Goal: Information Seeking & Learning: Find specific fact

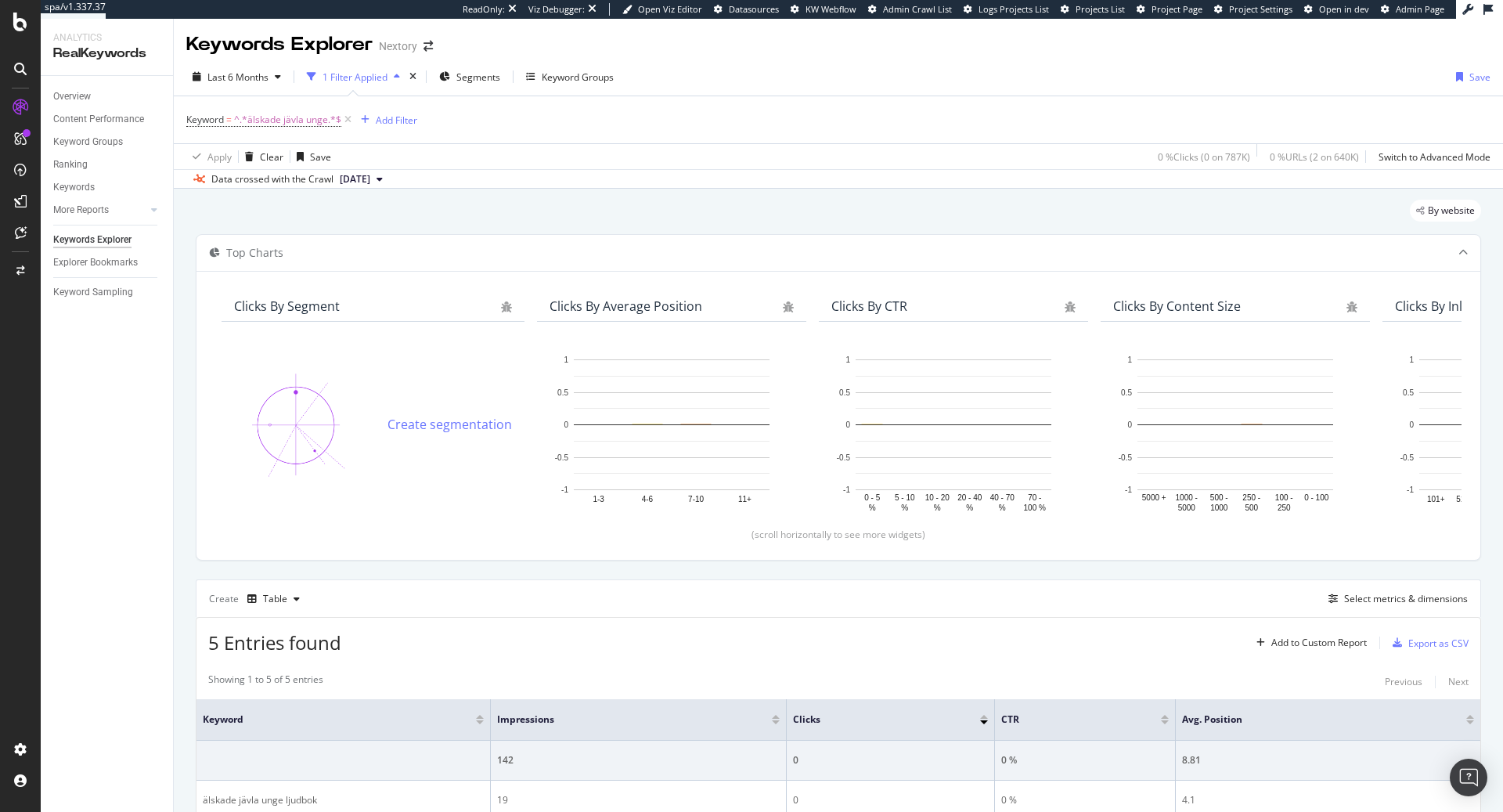
scroll to position [254, 0]
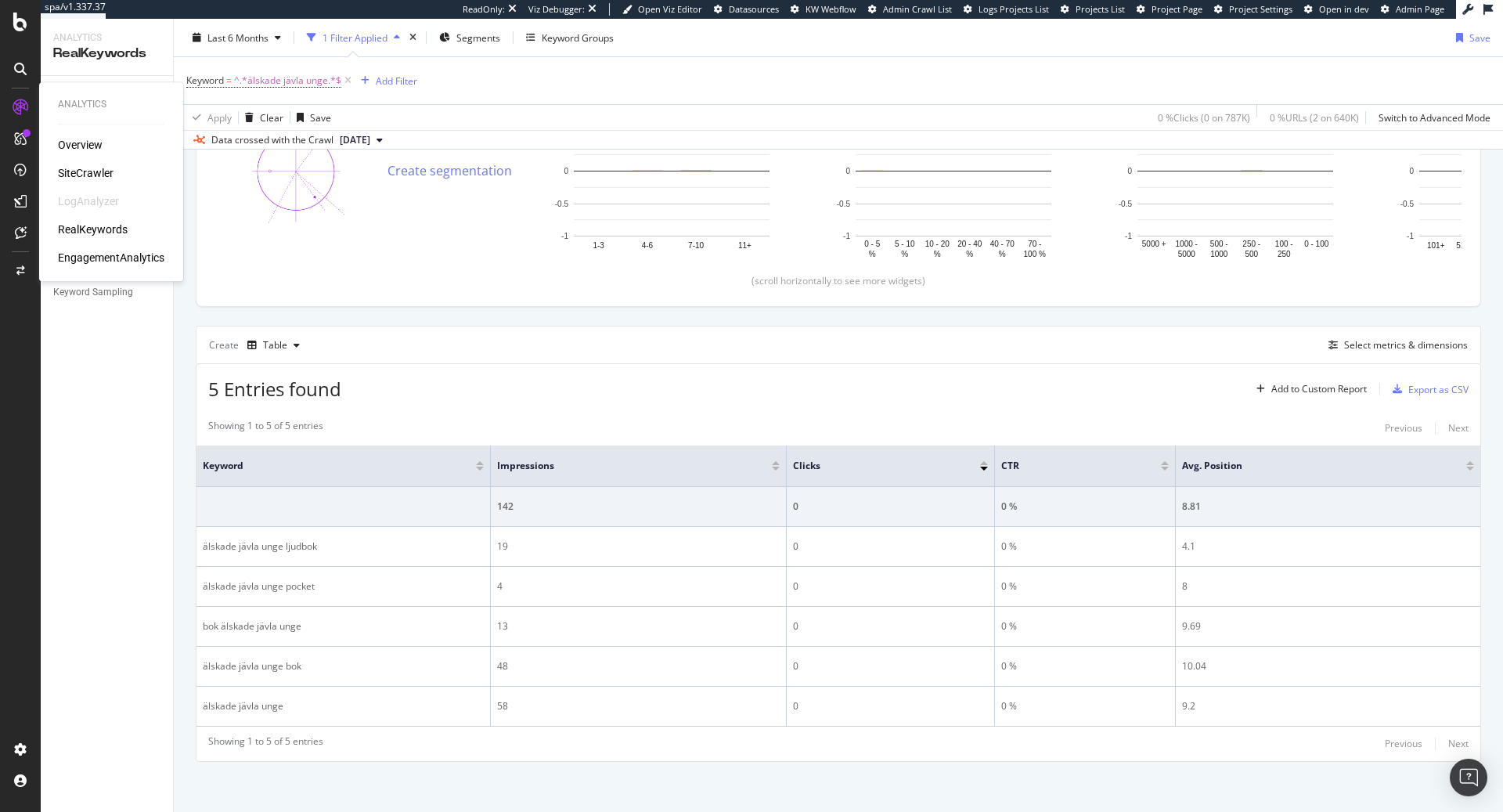
click at [95, 174] on div "SiteCrawler" at bounding box center [86, 173] width 56 height 16
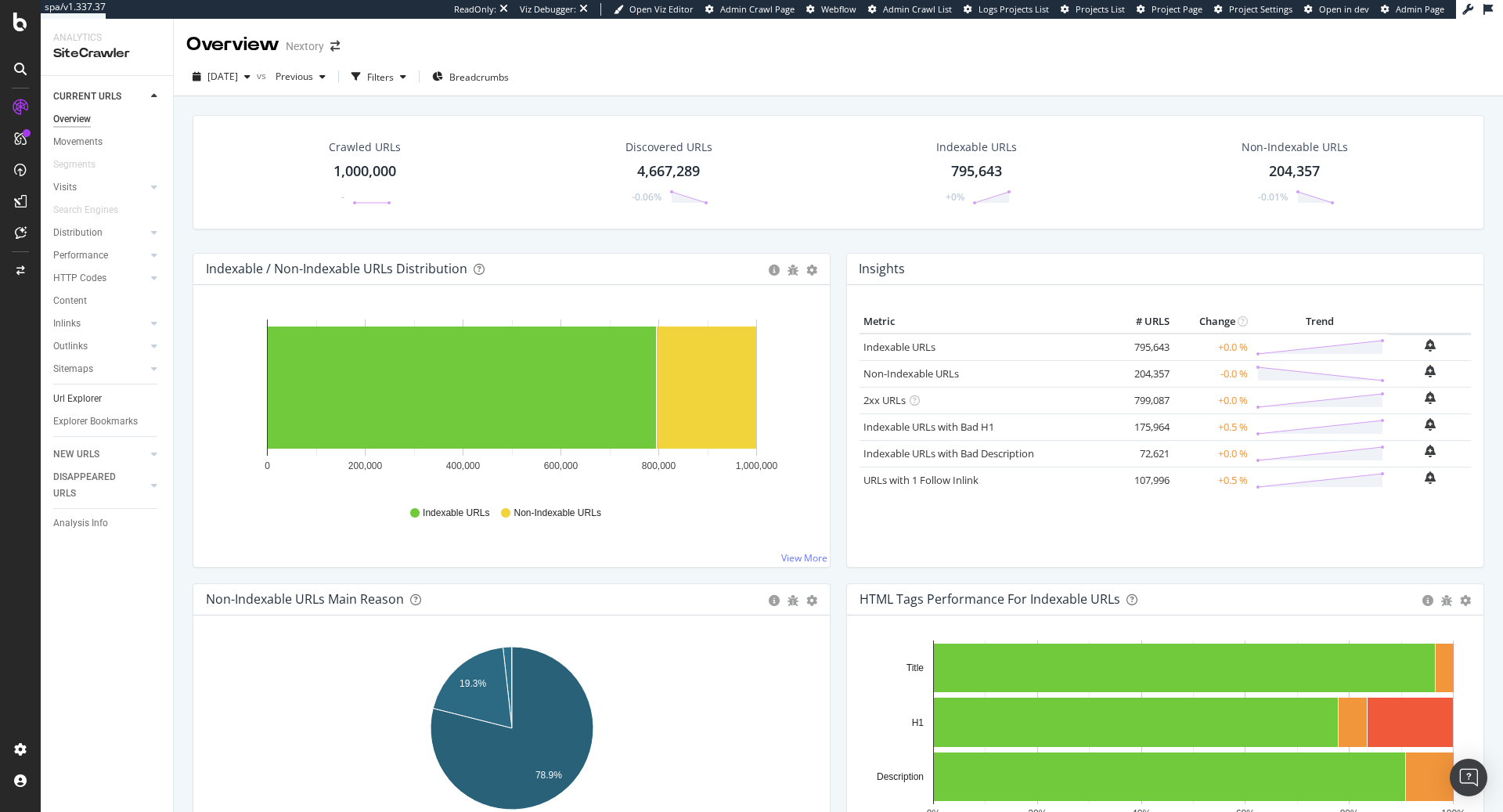
click at [88, 397] on div "Url Explorer" at bounding box center [78, 398] width 49 height 16
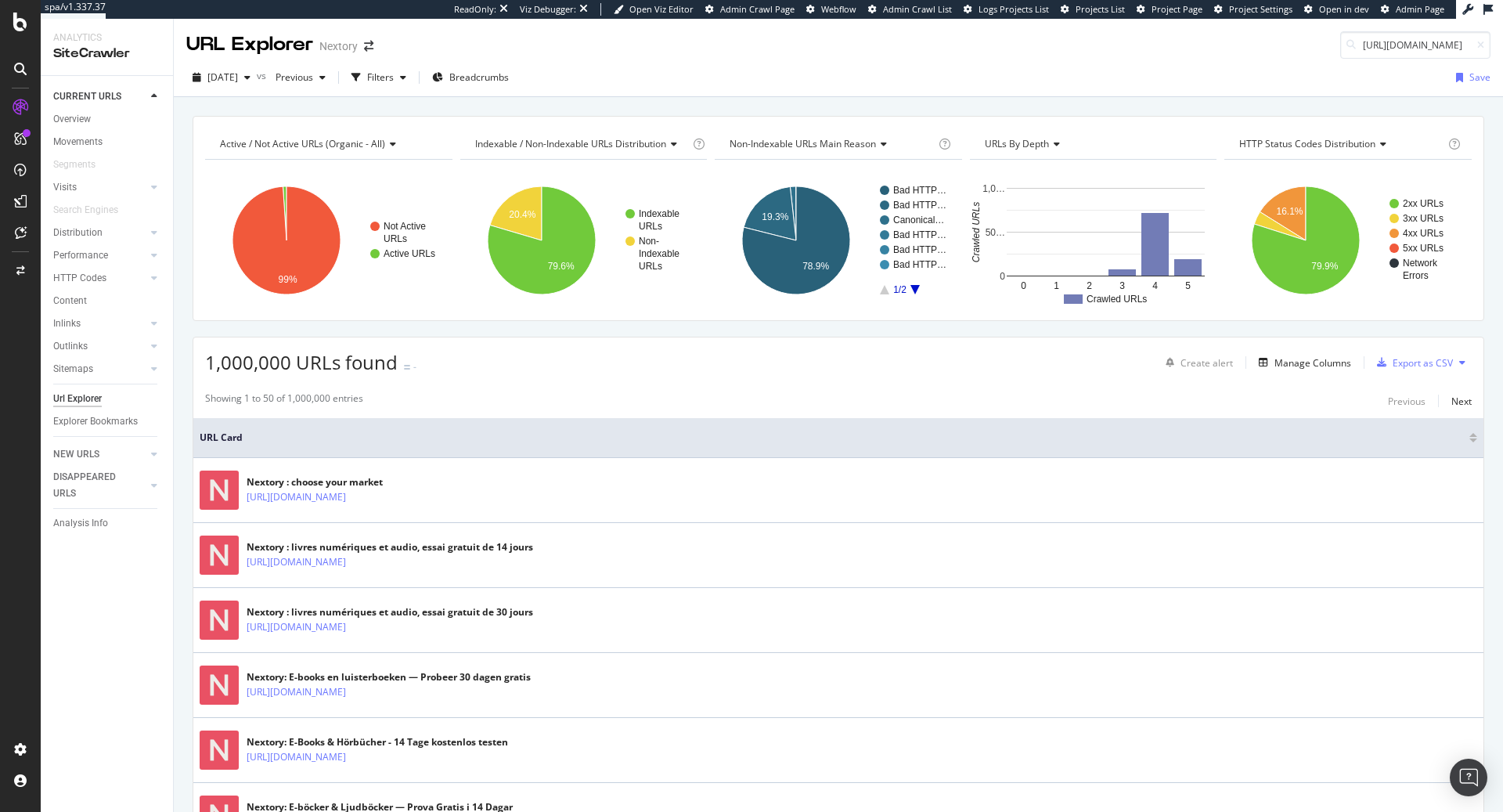
scroll to position [0, 176]
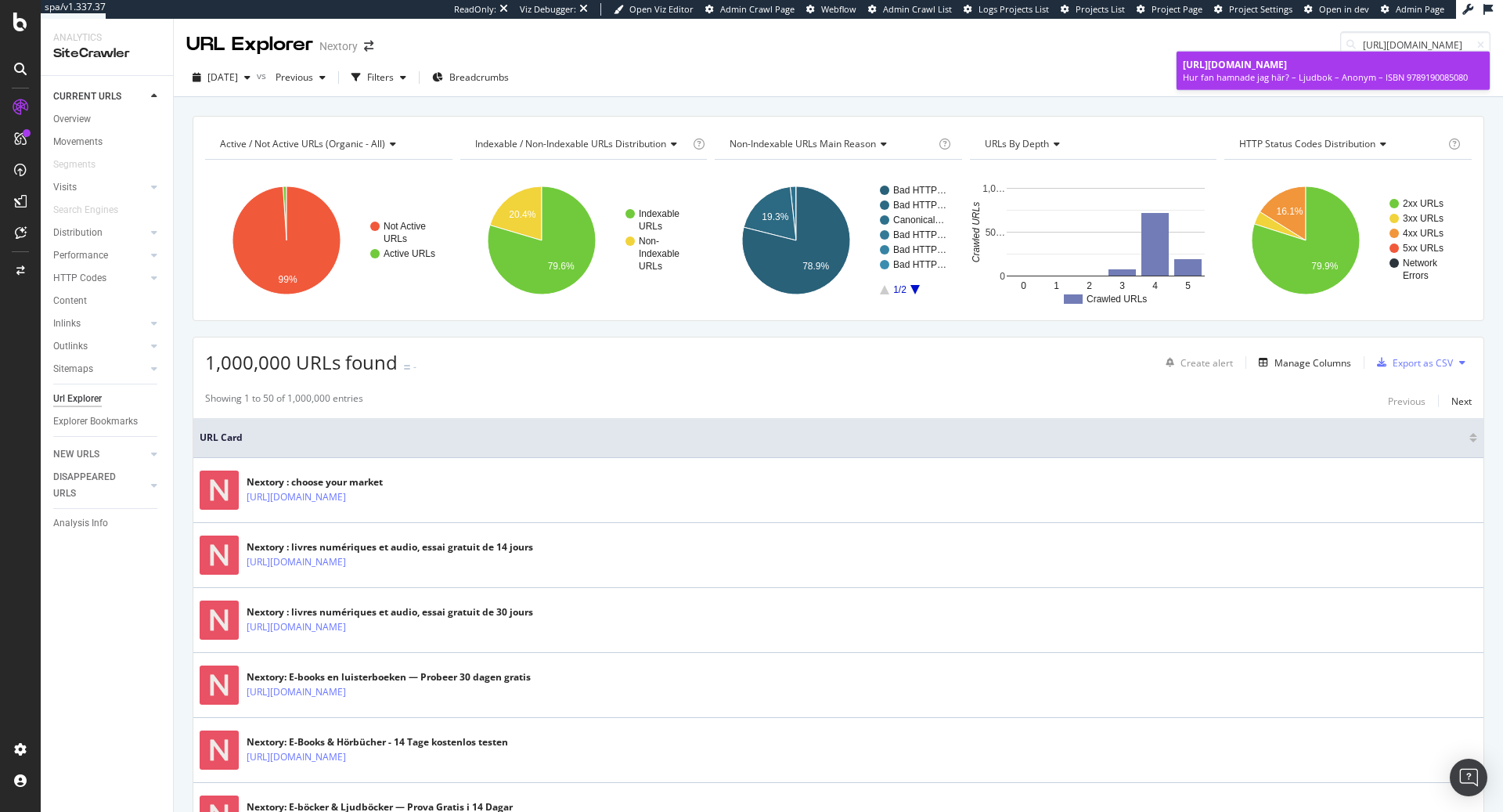
type input "[URL][DOMAIN_NAME]"
click at [1255, 73] on div "Hur fan hamnade jag här? – Ljudbok – Anonym – ISBN 9789190085080" at bounding box center [1333, 77] width 300 height 13
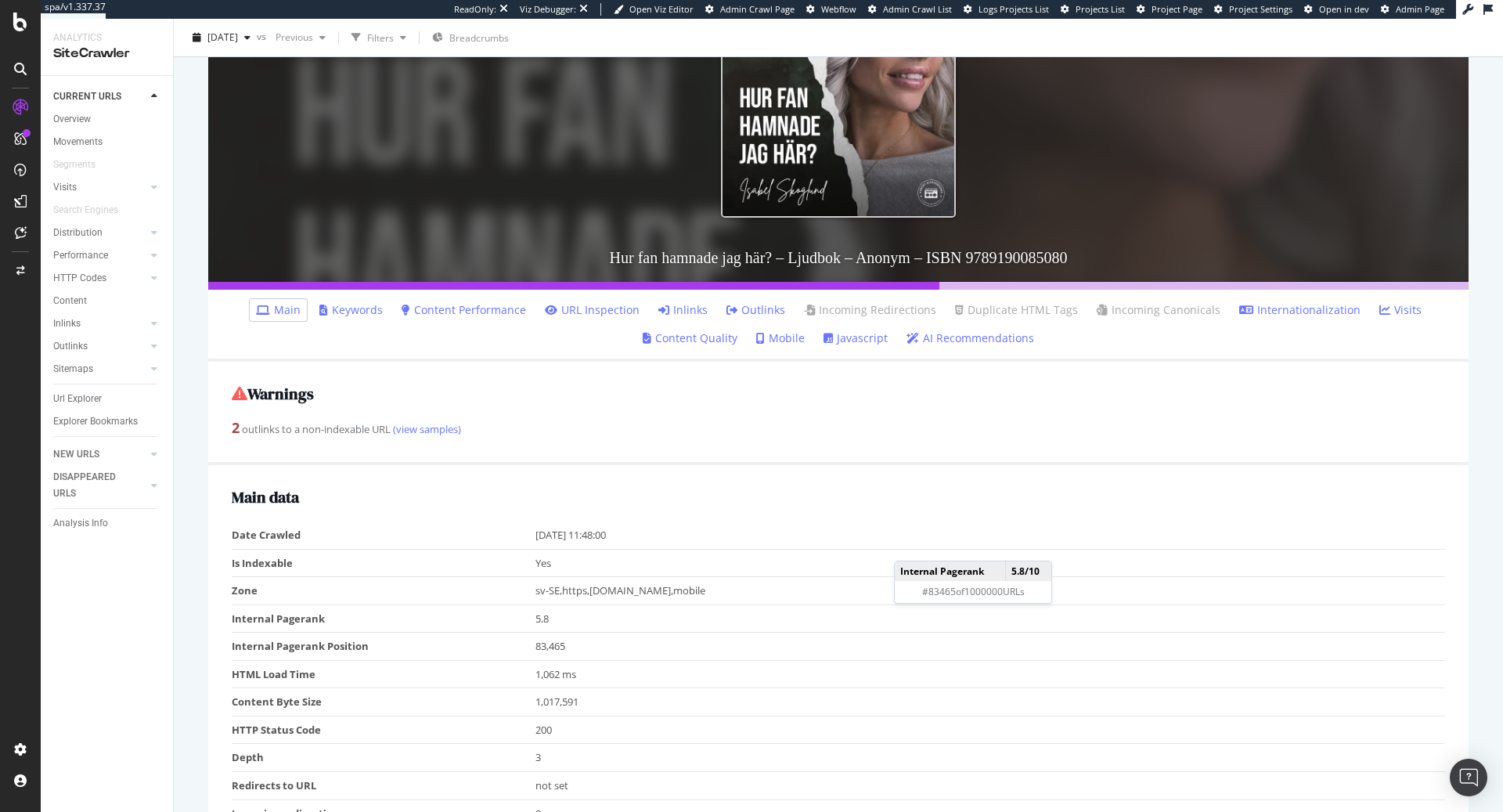
scroll to position [260, 0]
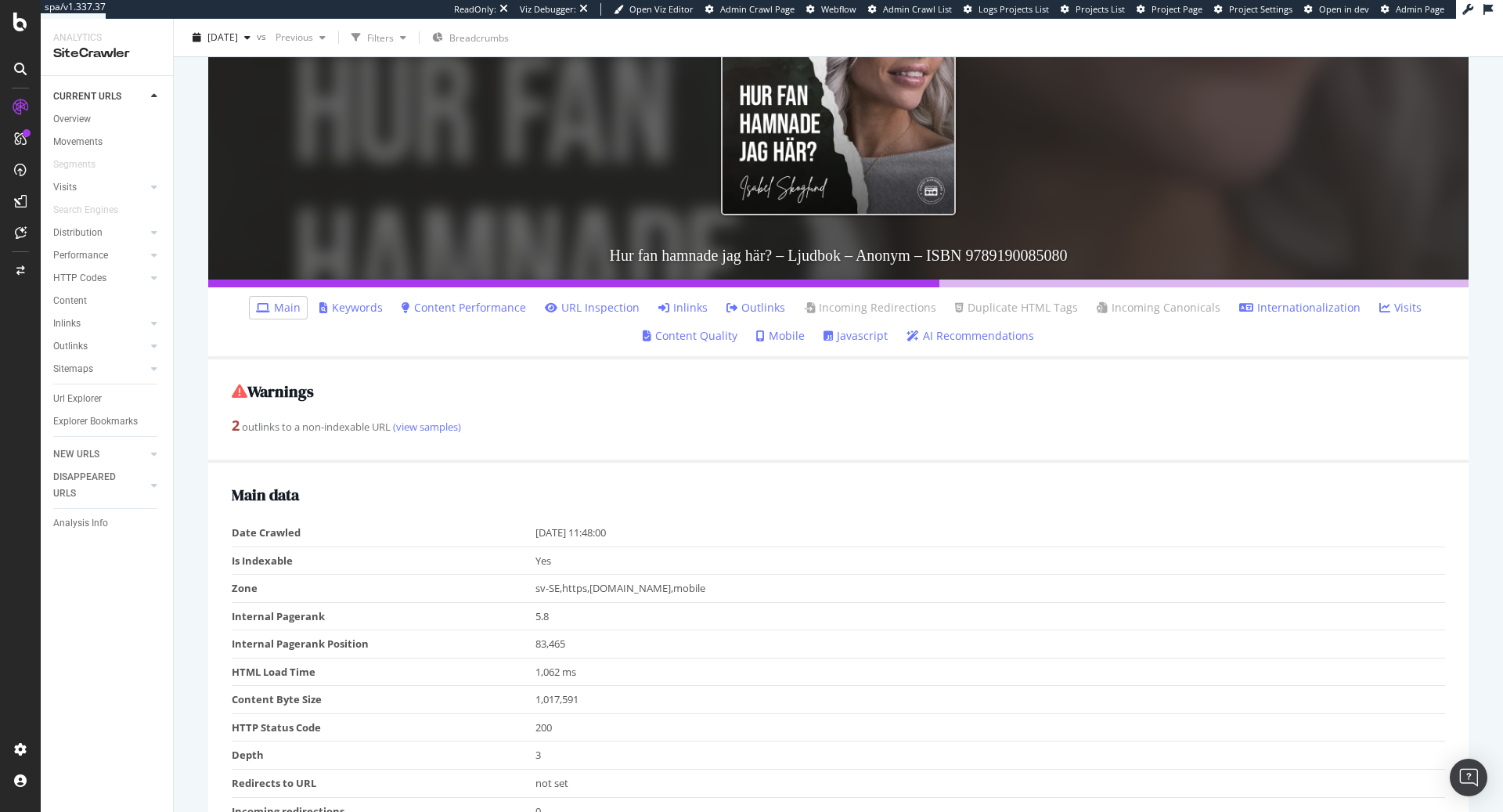
click at [692, 307] on link "Inlinks" at bounding box center [683, 308] width 49 height 16
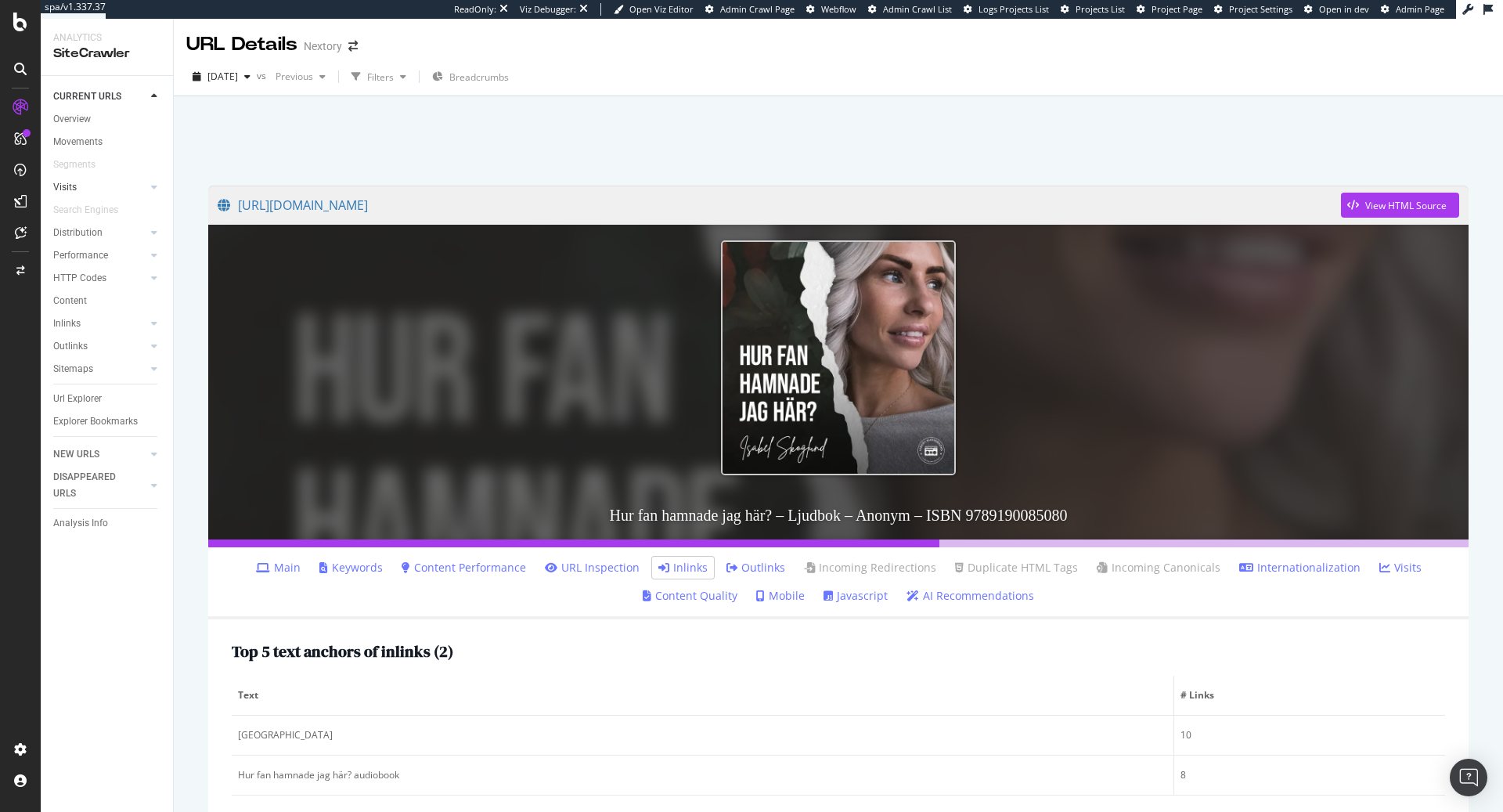
click at [78, 186] on link "Visits" at bounding box center [100, 187] width 93 height 16
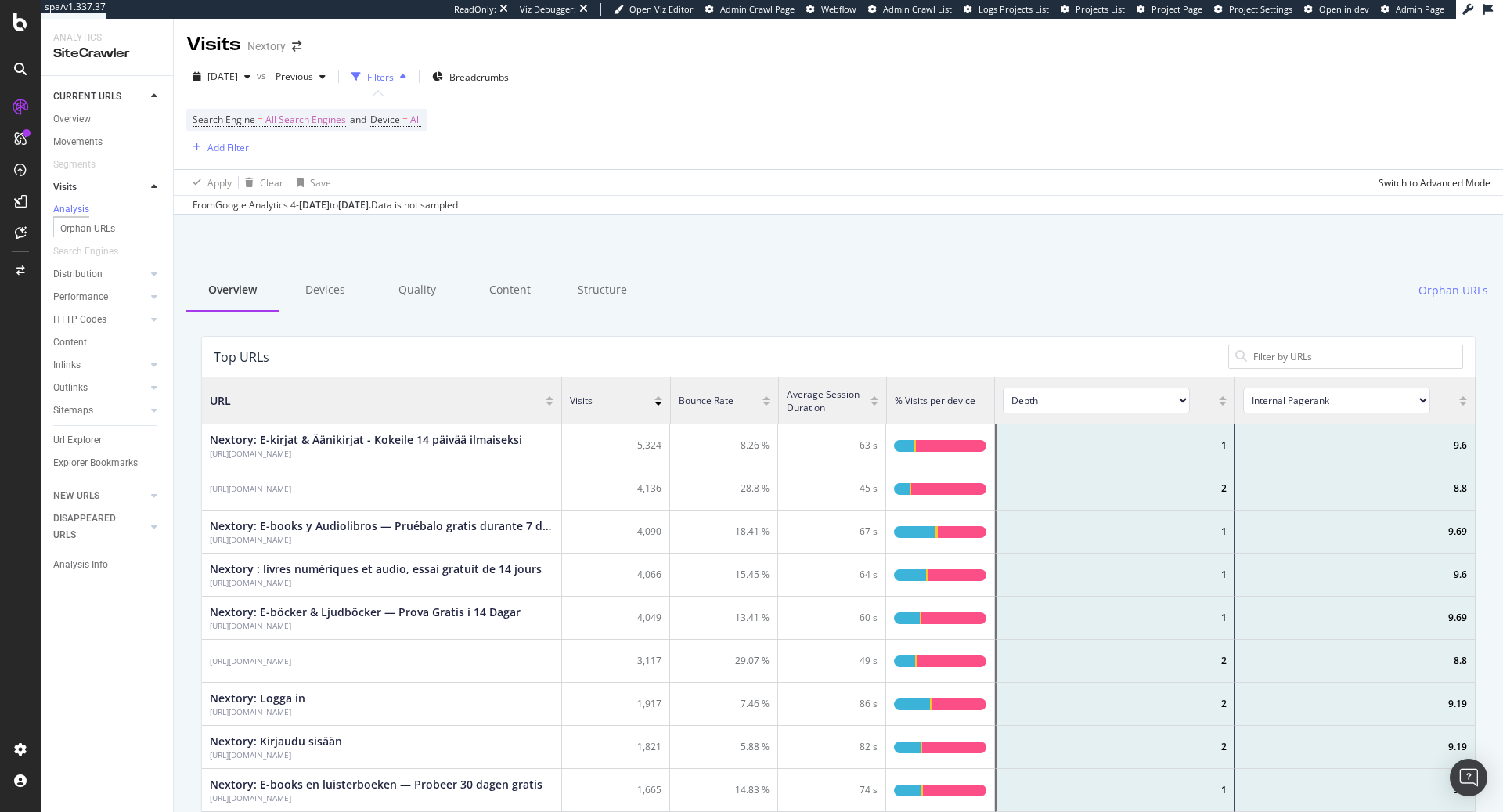
scroll to position [470, 1273]
click at [58, 118] on div "Overview" at bounding box center [72, 119] width 38 height 16
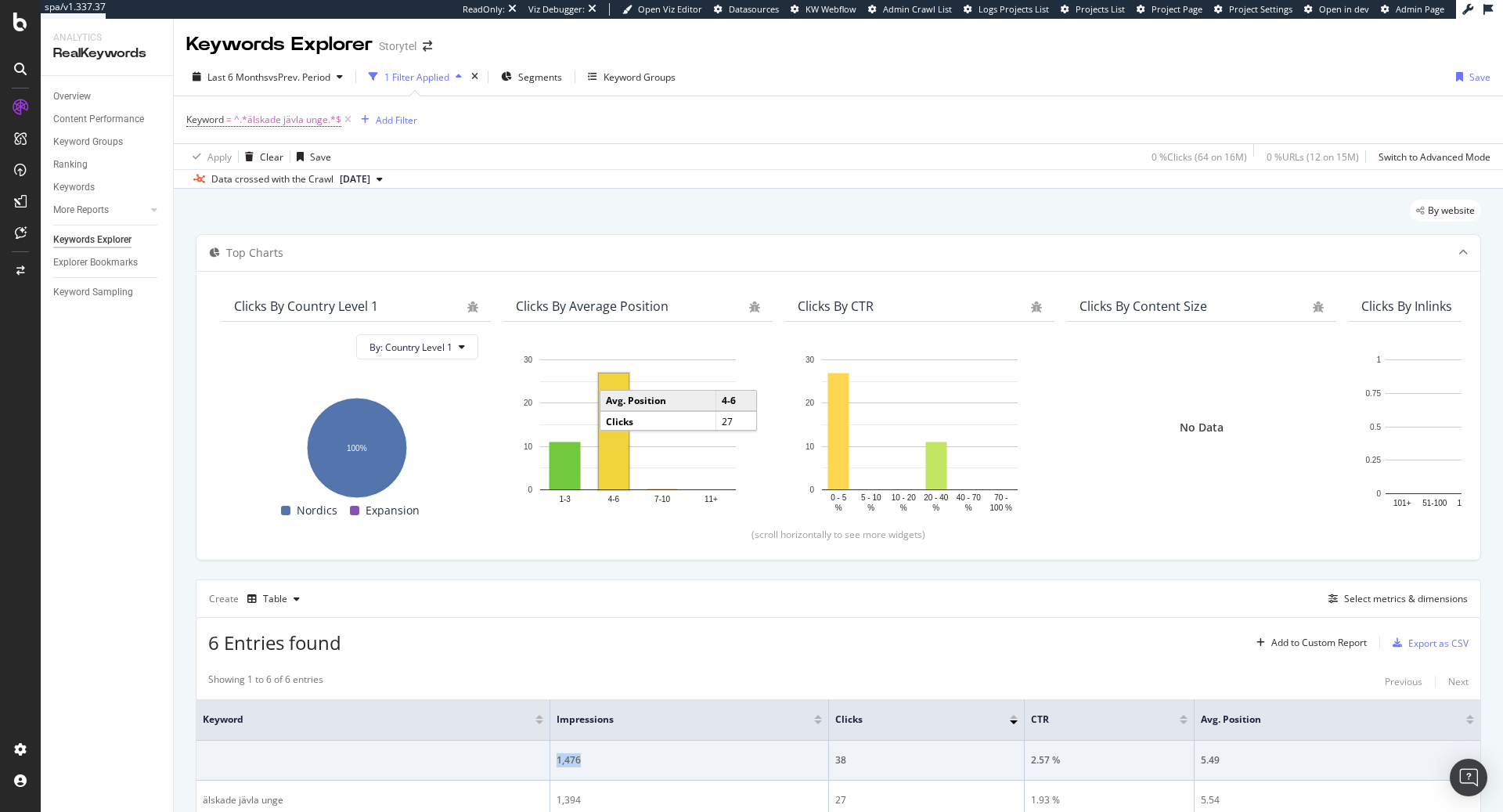
scroll to position [293, 0]
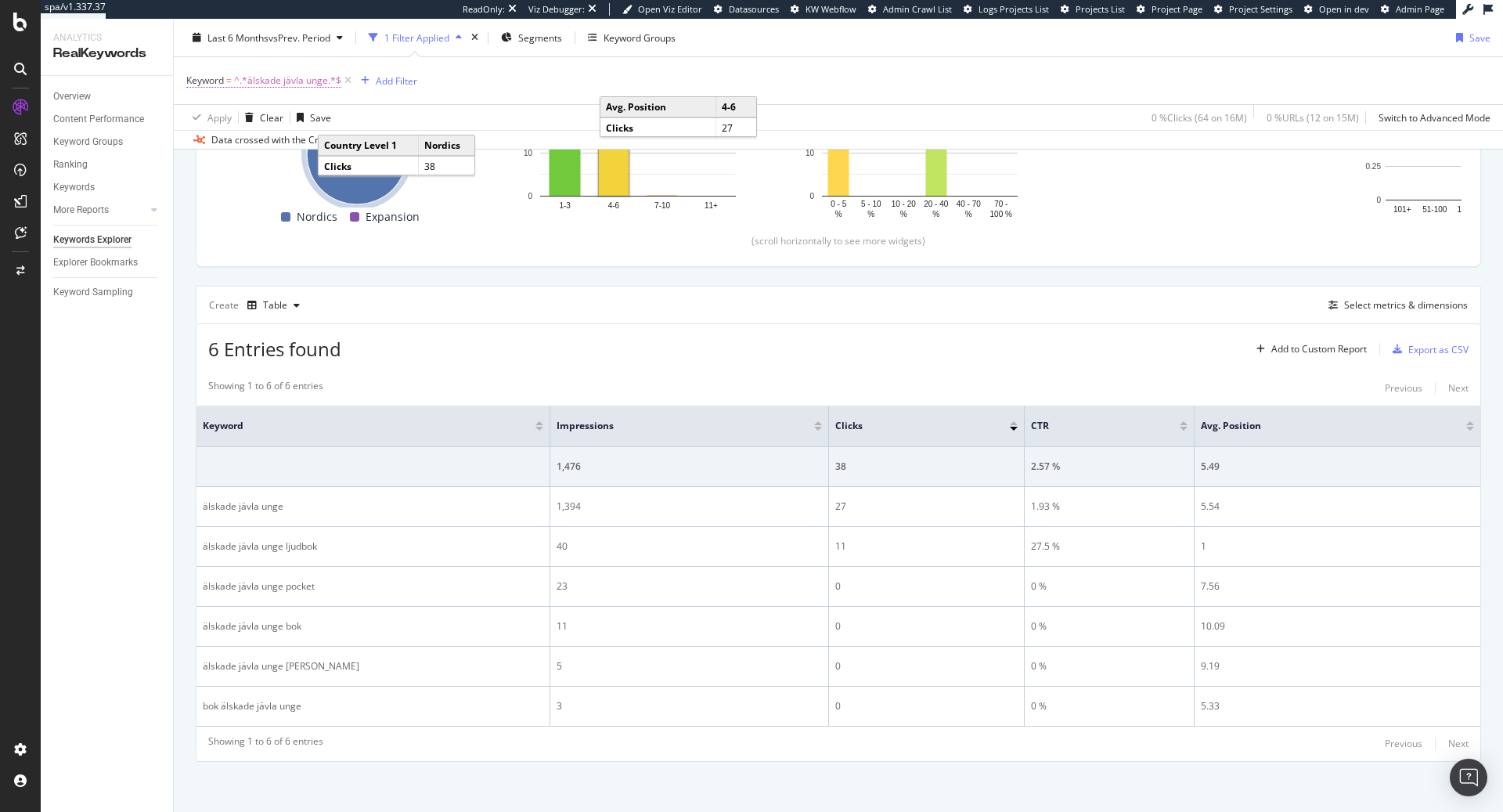
click at [260, 80] on span "^.*älskade jävla unge.*$" at bounding box center [288, 81] width 107 height 22
click at [231, 118] on span "Contains" at bounding box center [219, 117] width 38 height 13
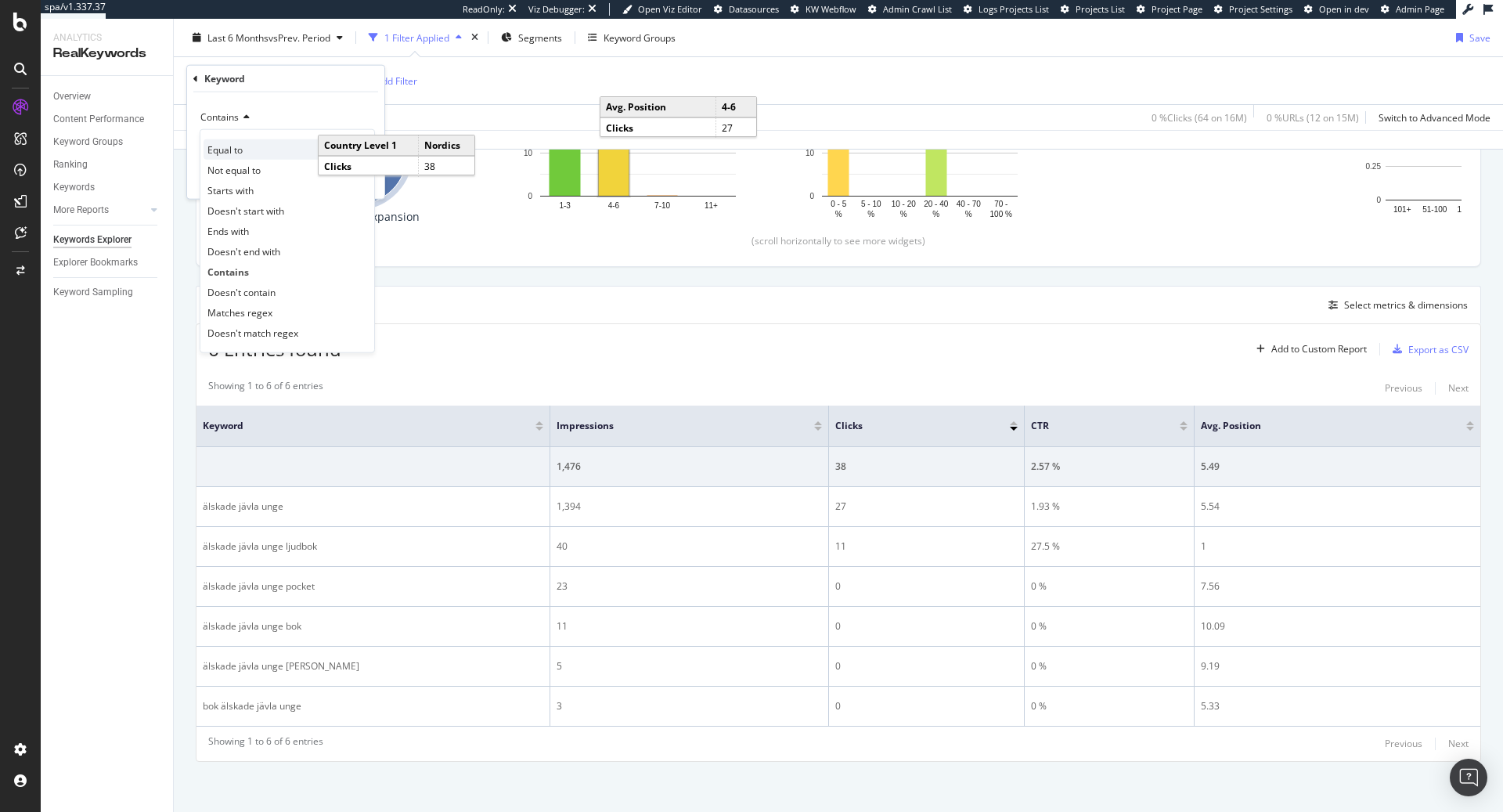
click at [238, 145] on span "Equal to" at bounding box center [225, 149] width 35 height 13
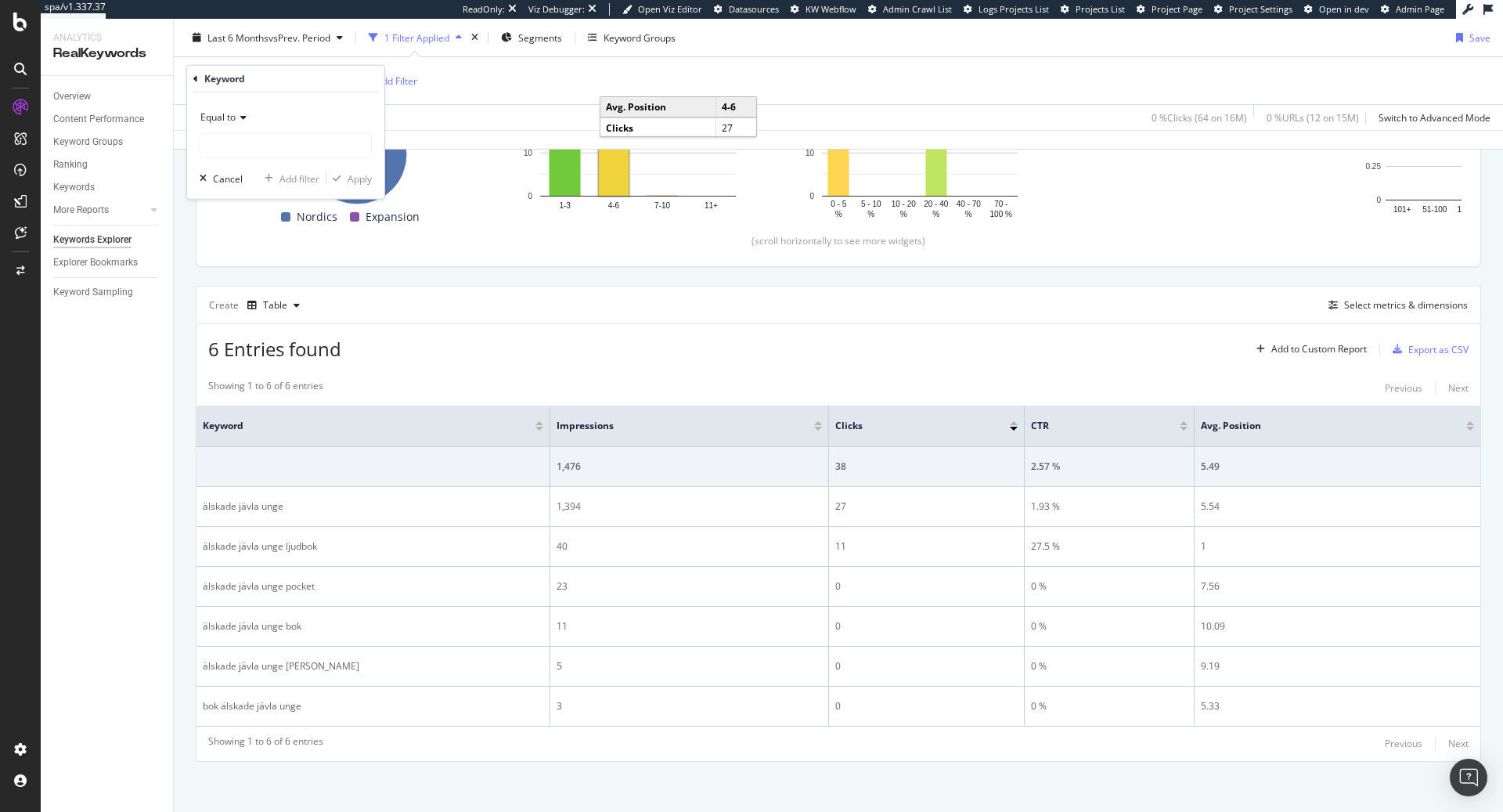
click at [214, 167] on div "Equal to Cancel Add filter Apply" at bounding box center [286, 146] width 197 height 106
click at [214, 174] on div "Cancel" at bounding box center [227, 178] width 30 height 13
click at [266, 83] on span "^.*älskade jävla unge.*$" at bounding box center [288, 81] width 107 height 22
click at [234, 121] on span "Contains" at bounding box center [219, 117] width 38 height 13
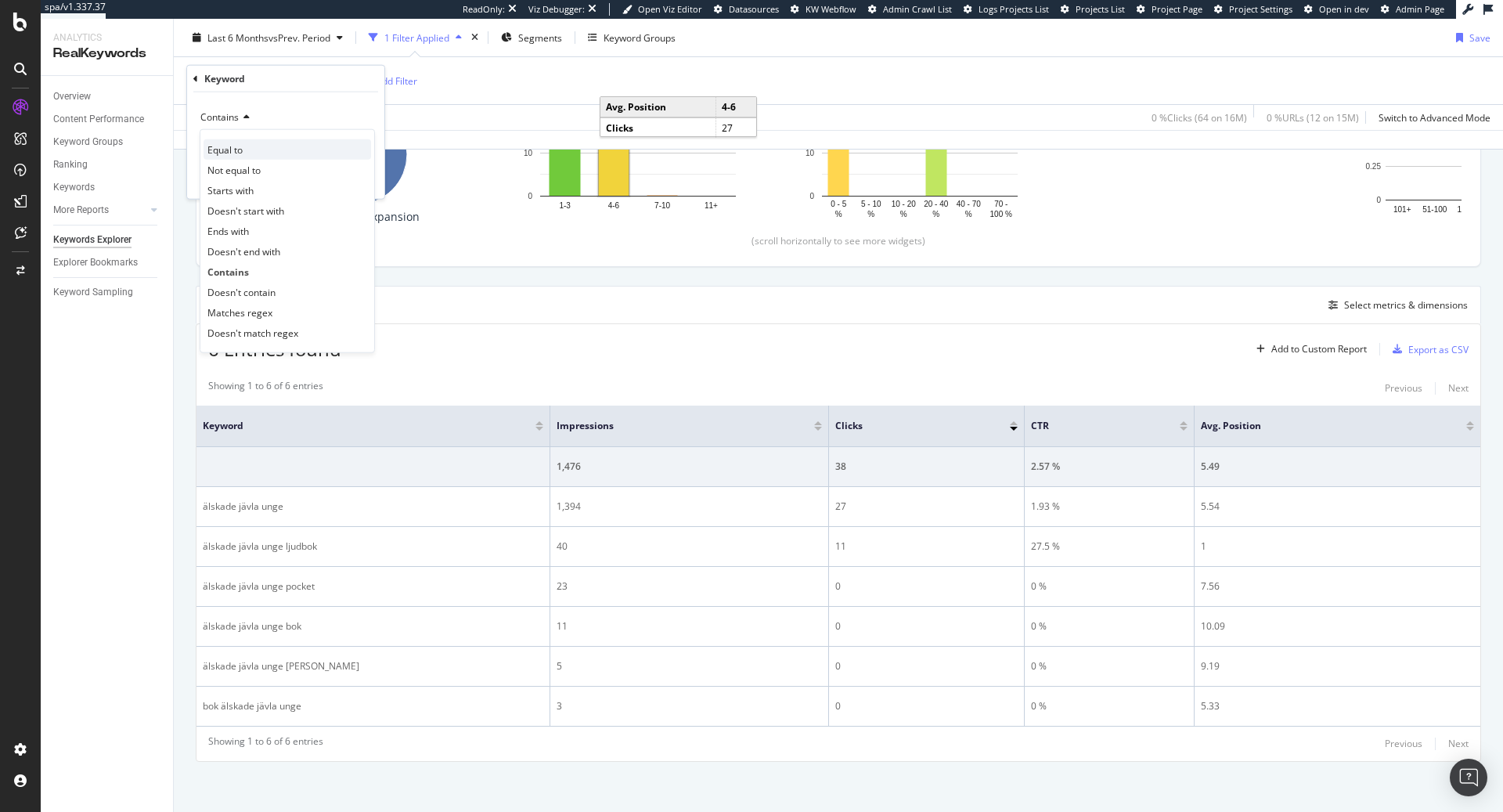
click at [243, 145] on div "Equal to" at bounding box center [287, 149] width 168 height 20
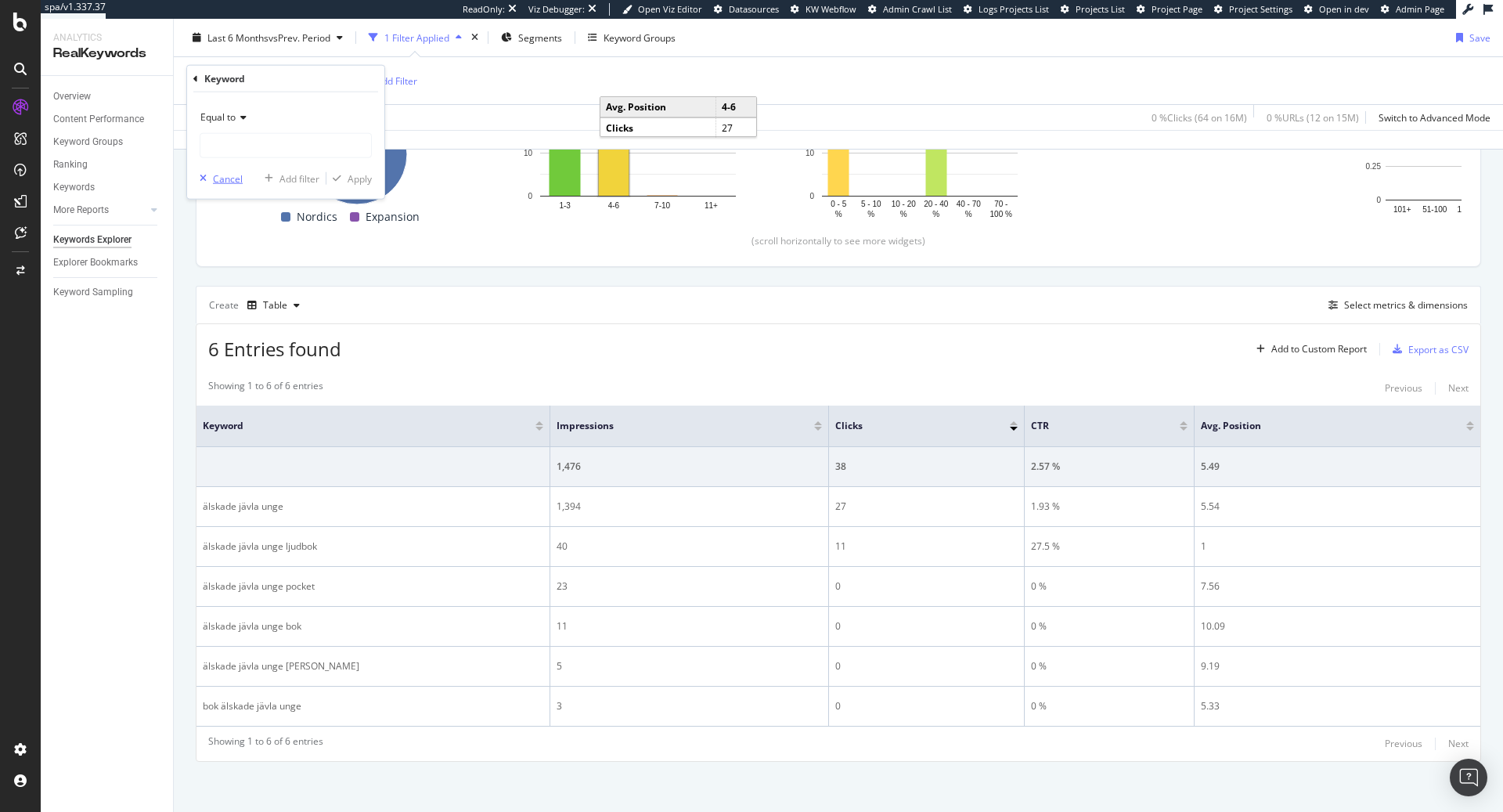
click at [229, 180] on div "Cancel" at bounding box center [227, 178] width 30 height 13
click at [296, 83] on span "^.*älskade jävla unge.*$" at bounding box center [288, 81] width 107 height 22
click at [284, 146] on input "älskade jävla unge" at bounding box center [274, 146] width 148 height 25
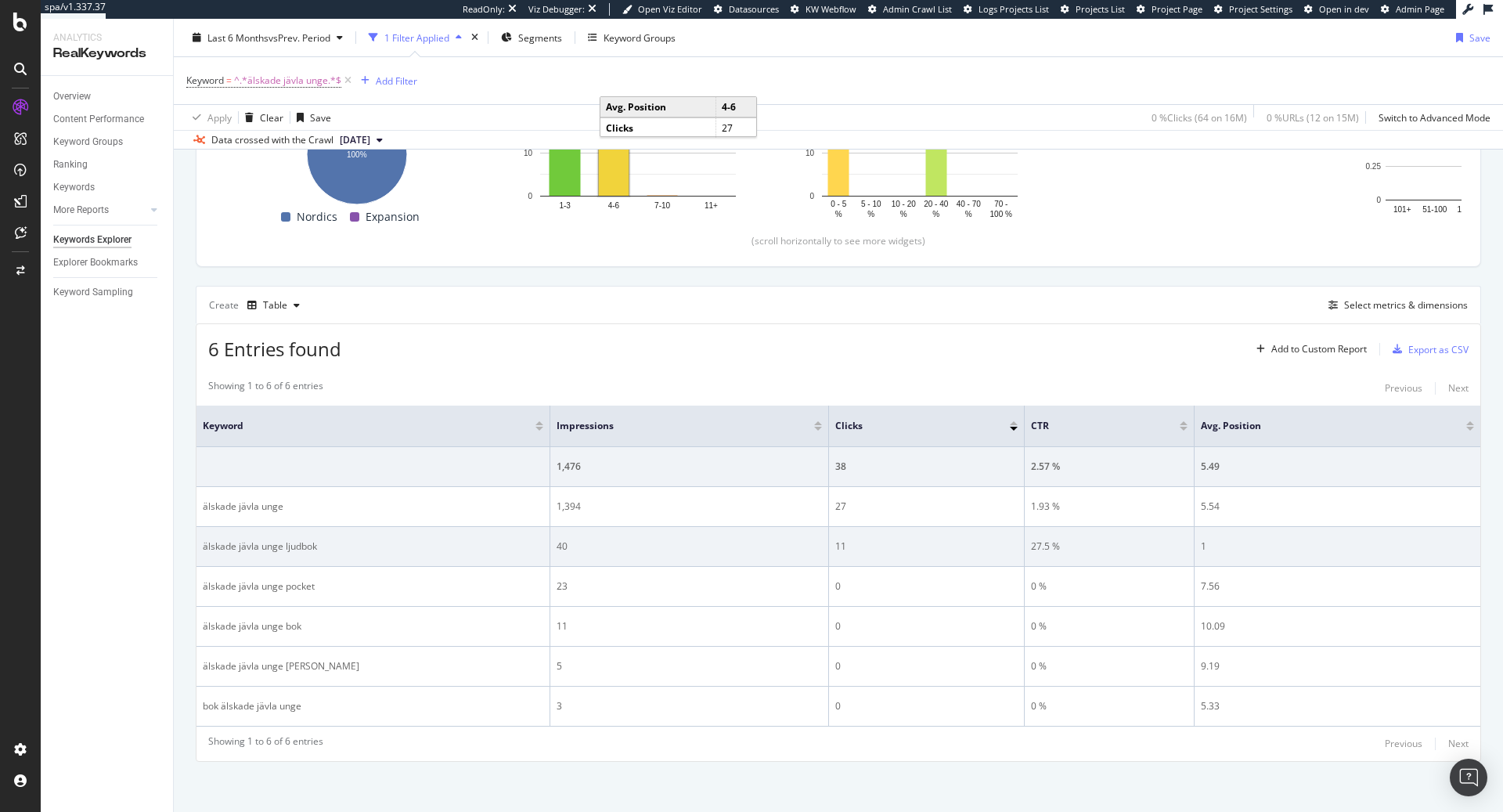
click at [848, 545] on div "11" at bounding box center [926, 546] width 182 height 14
